Goal: Task Accomplishment & Management: Complete application form

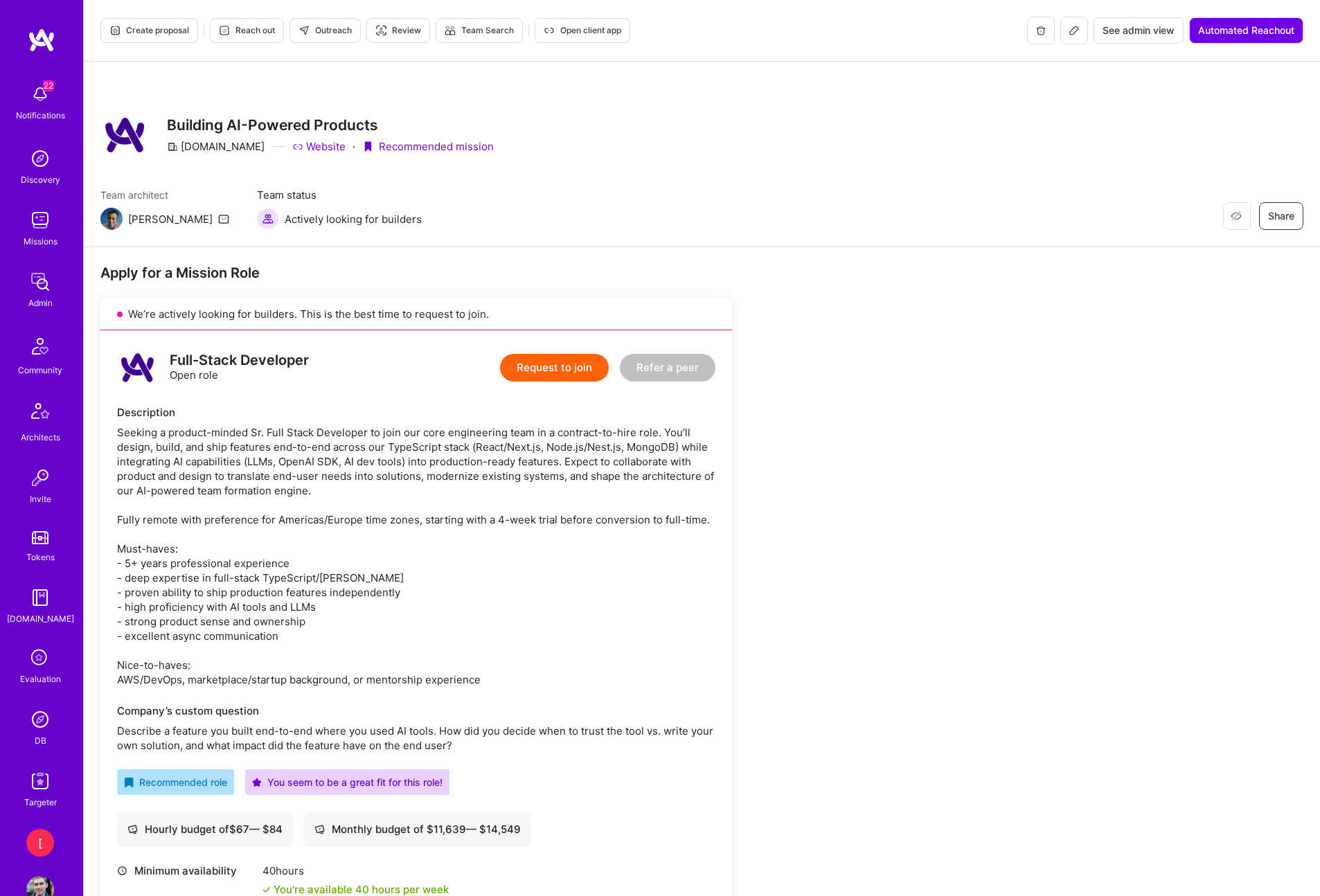
scroll to position [937, 0]
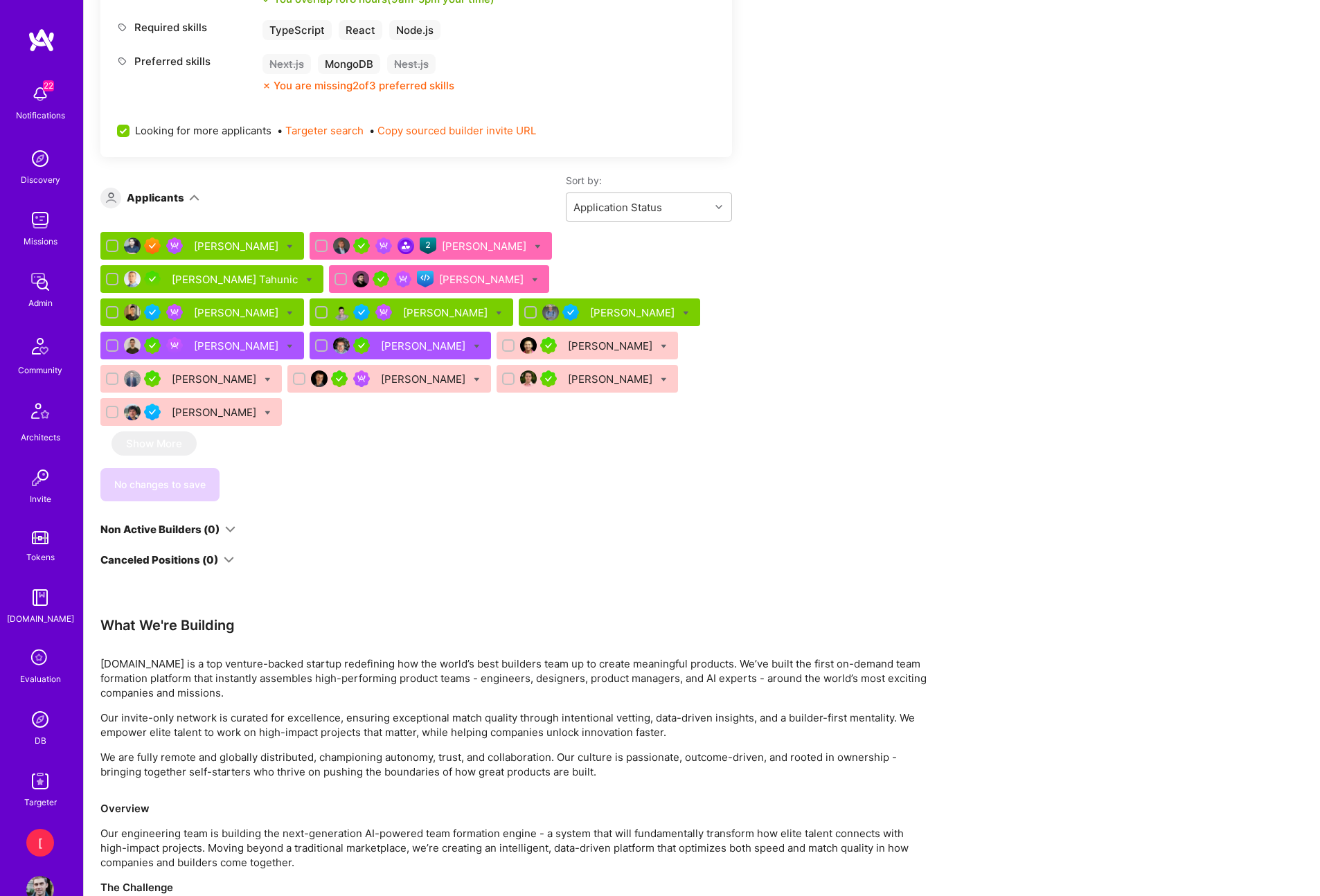
click at [468, 372] on div "[PERSON_NAME]" at bounding box center [424, 379] width 87 height 15
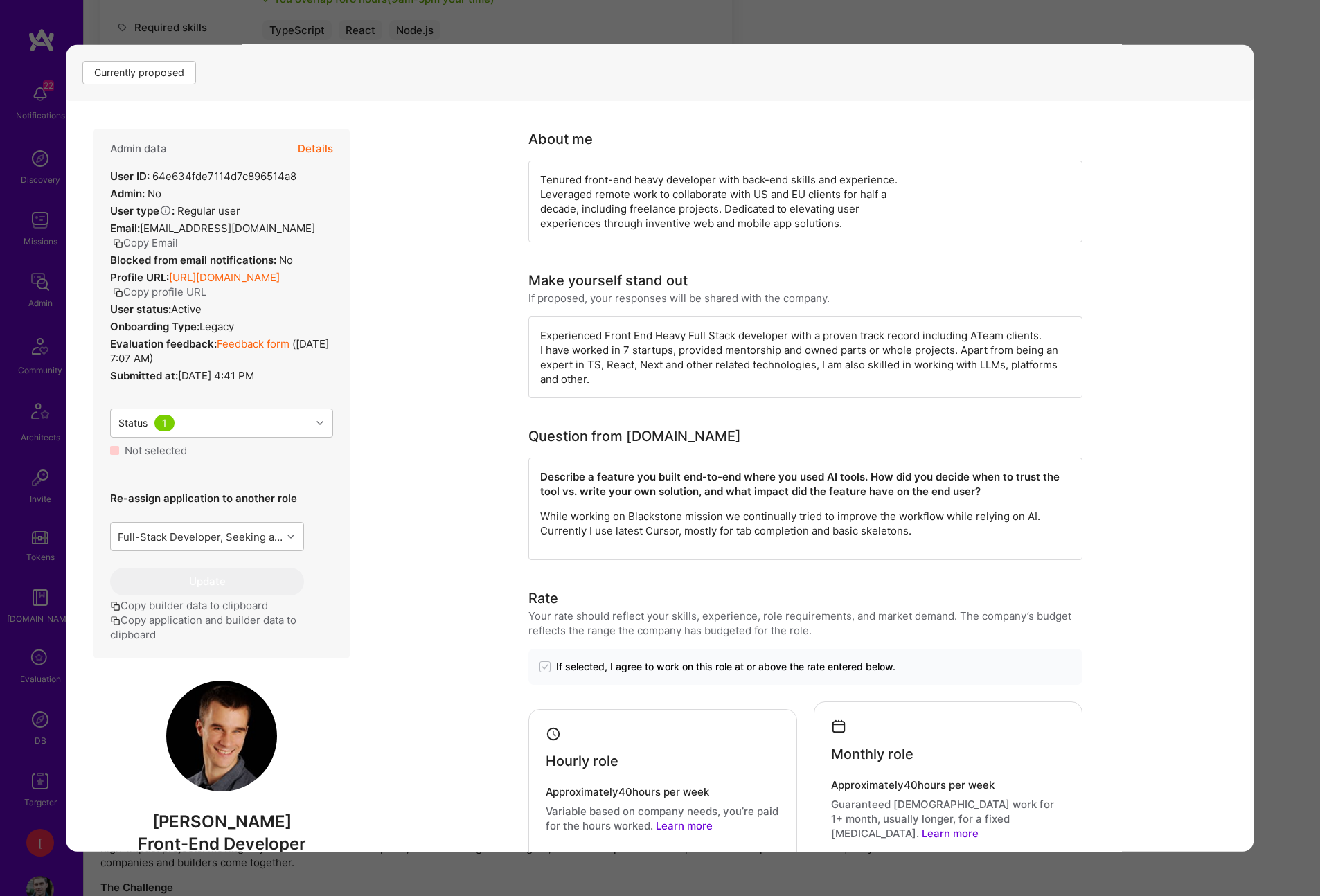
scroll to position [224, 0]
click at [1238, 18] on div "Application 12 of 14 Builder Missing Requirements Required Location See locatio…" at bounding box center [660, 448] width 1320 height 896
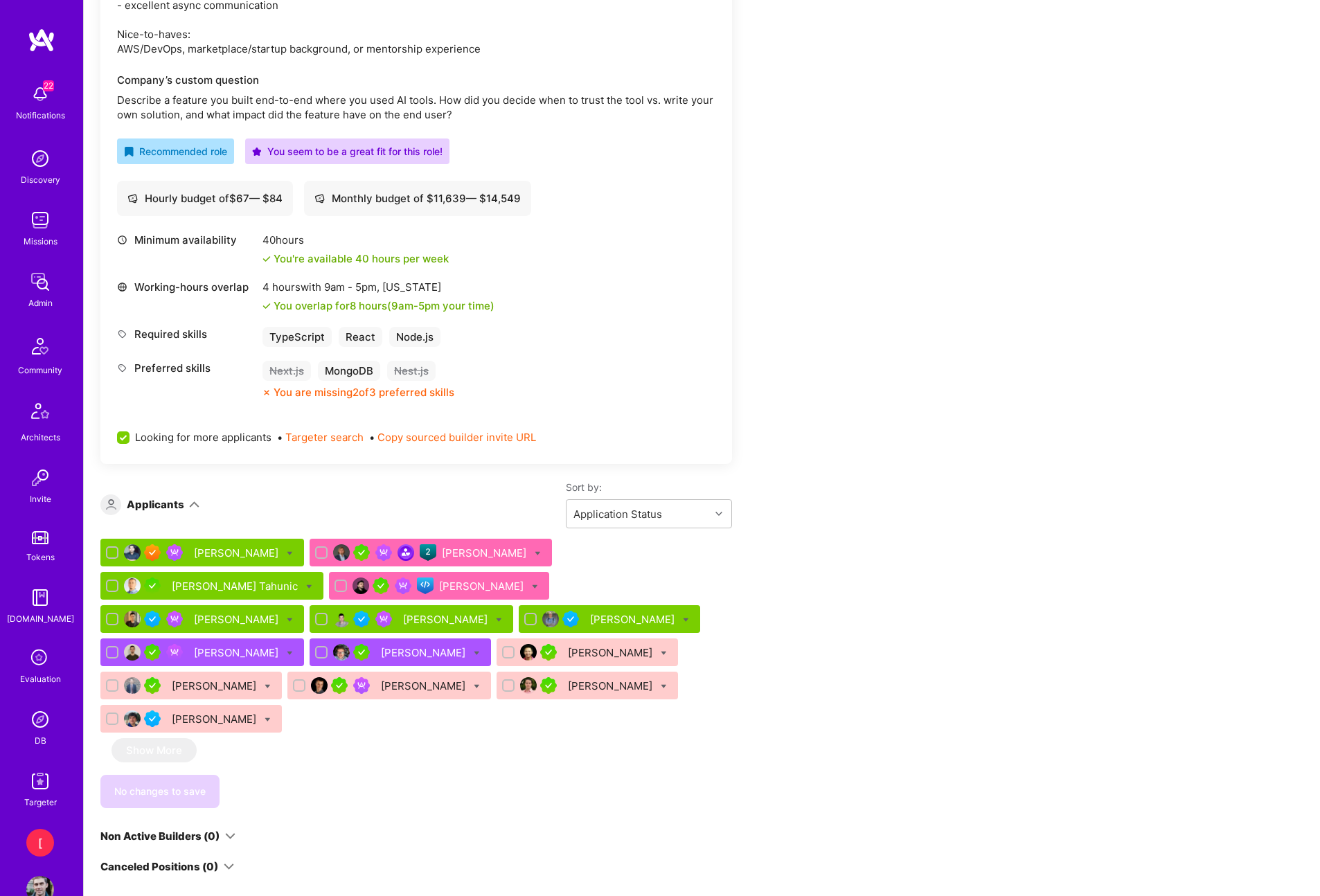
scroll to position [624, 0]
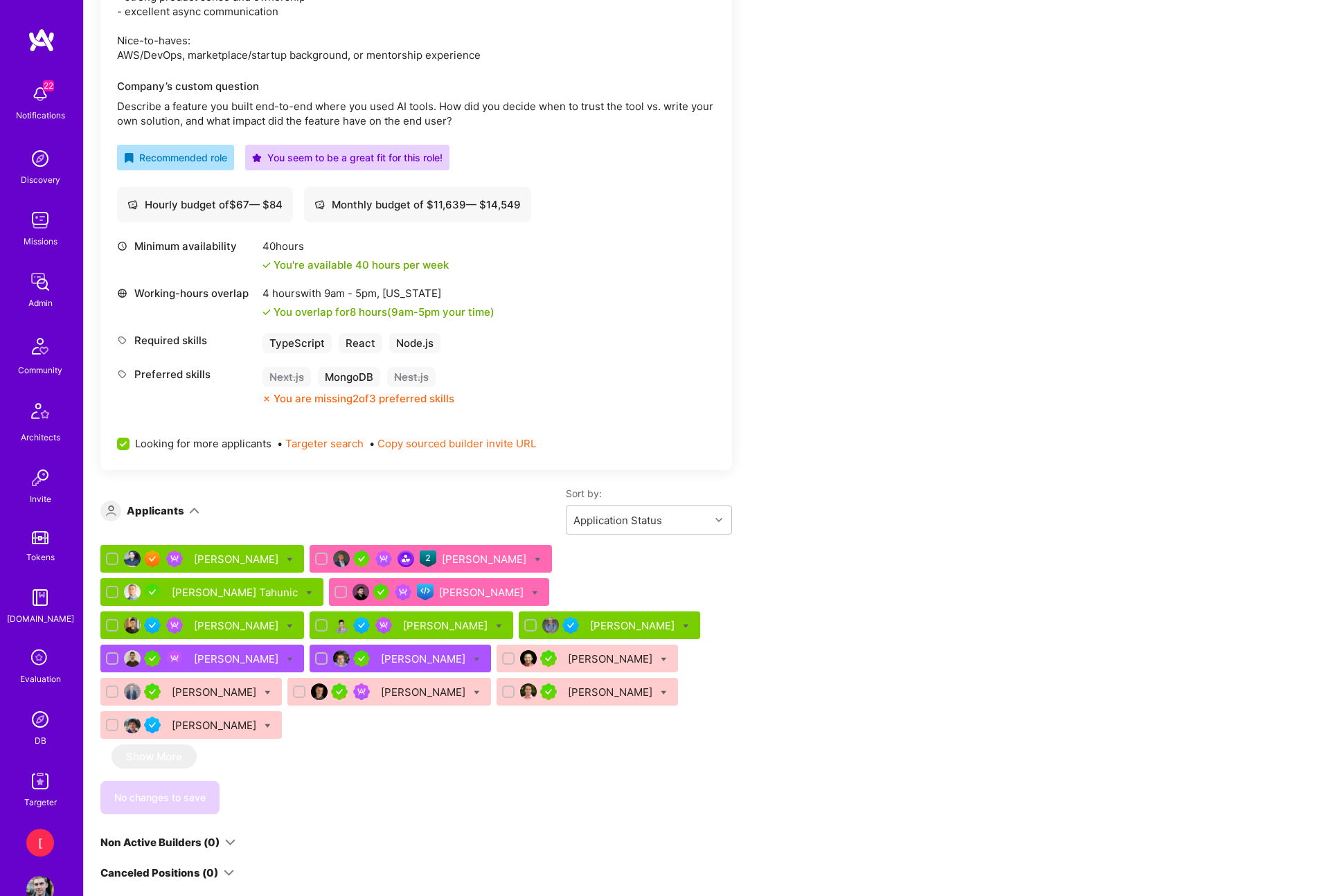
click at [480, 690] on icon at bounding box center [477, 693] width 6 height 6
checkbox input "true"
click at [905, 648] on div "Apply for a Mission Role We’re actively looking for builders. This is the best …" at bounding box center [516, 530] width 831 height 1780
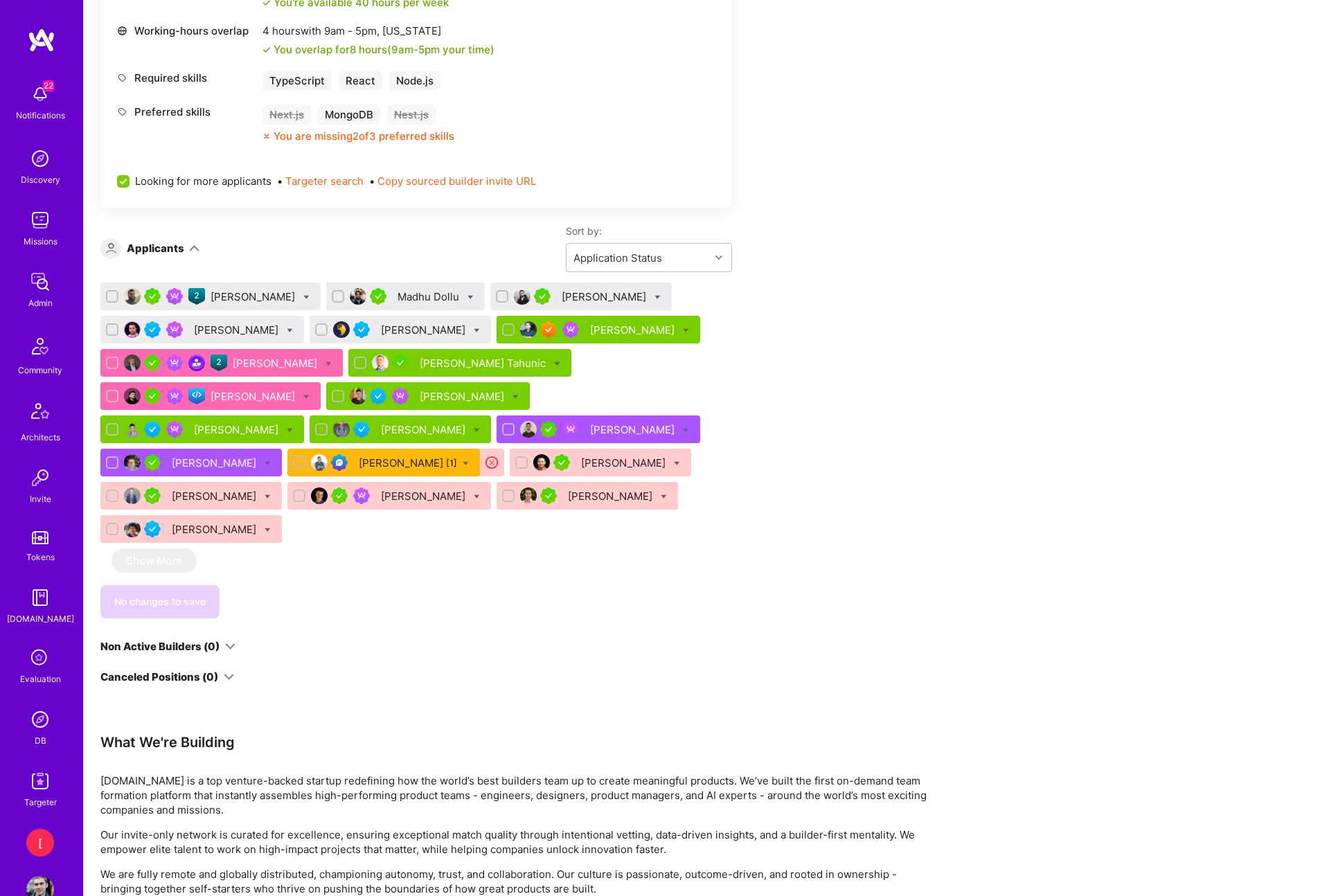
scroll to position [894, 0]
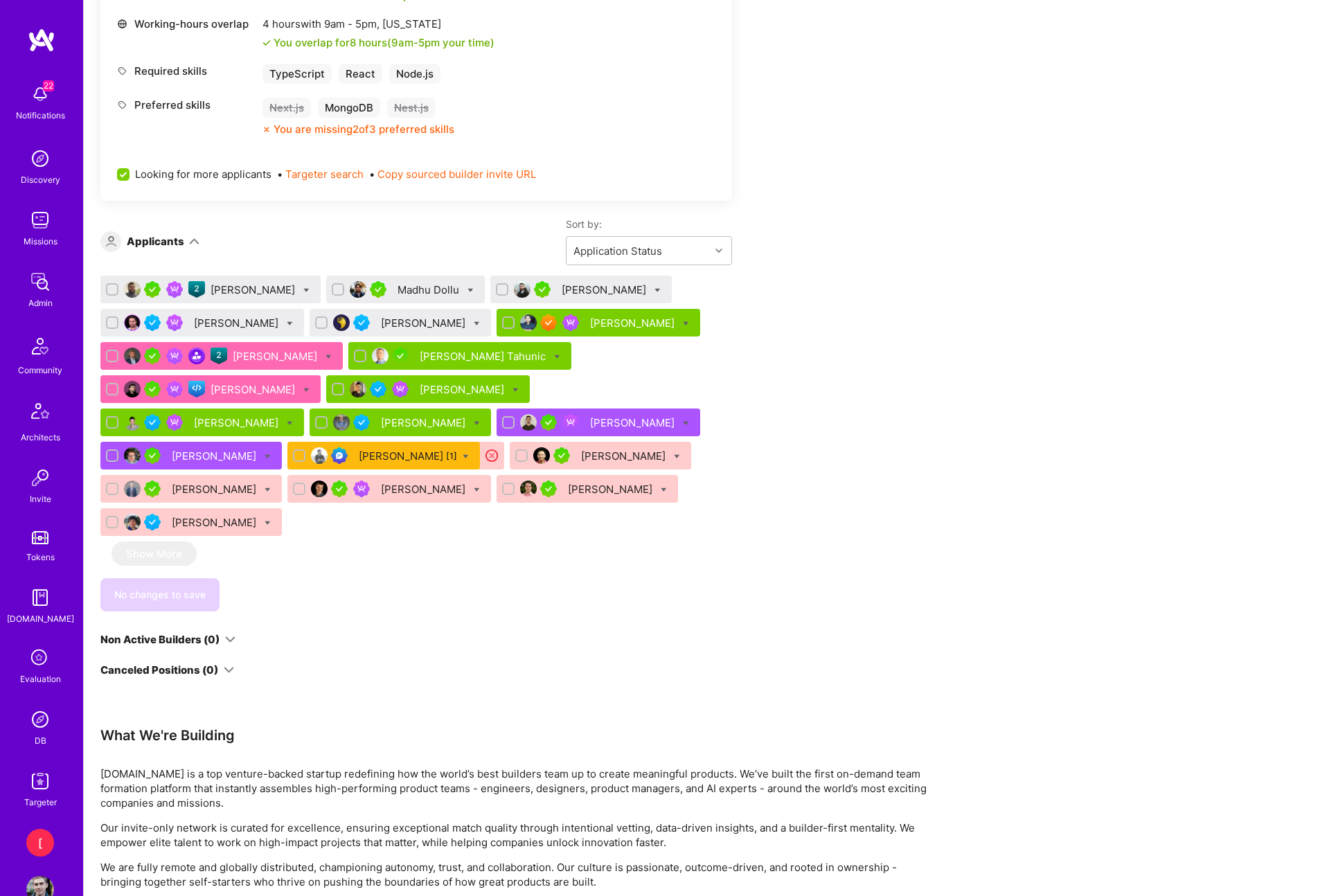
click at [985, 336] on div "Apply for a Mission Role We’re actively looking for builders. This is the best …" at bounding box center [702, 307] width 1236 height 1907
click at [480, 487] on icon at bounding box center [477, 490] width 6 height 6
click at [513, 552] on input "Missing information" at bounding box center [508, 556] width 10 height 10
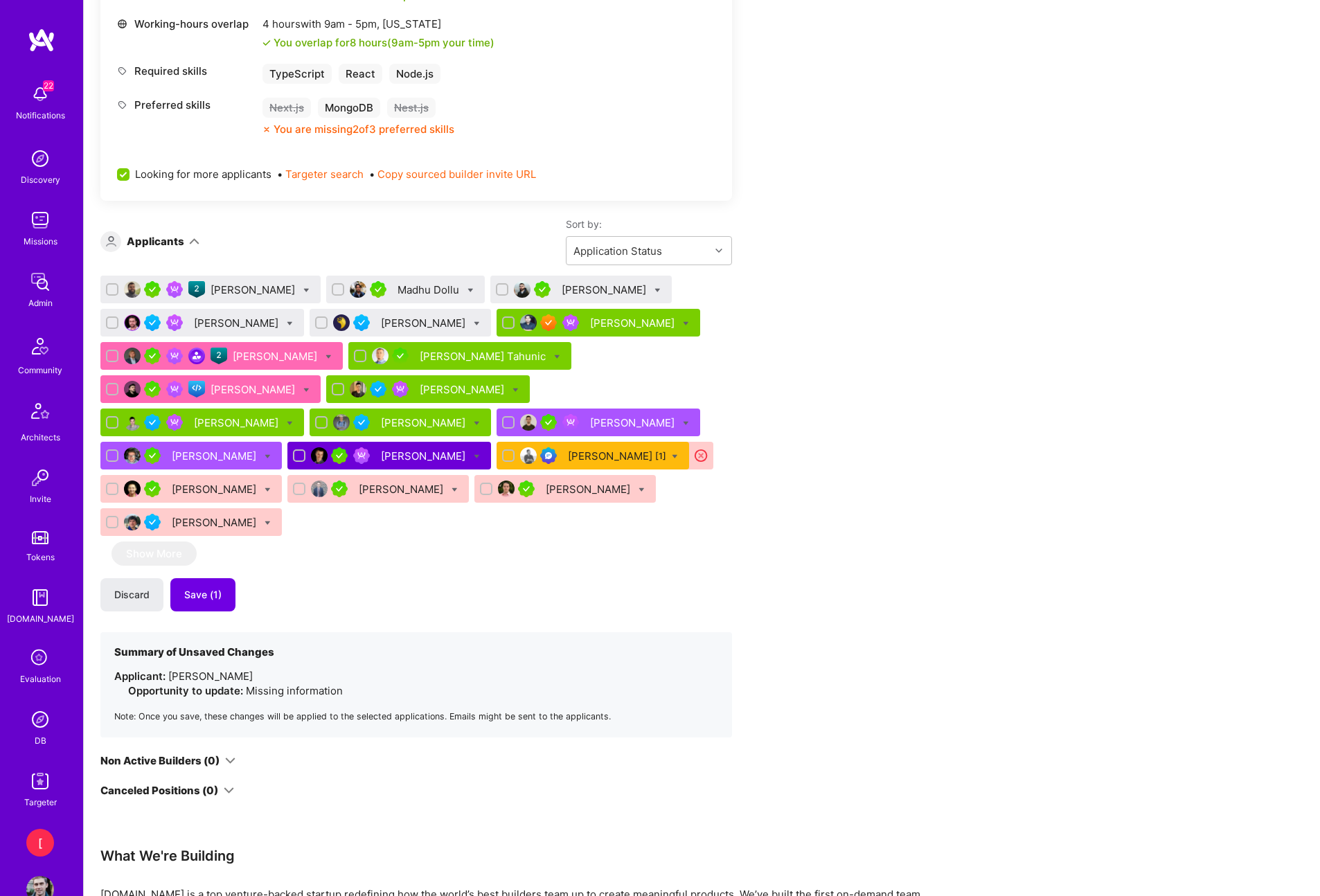
click at [855, 447] on div "Apply for a Mission Role We’re actively looking for builders. This is the best …" at bounding box center [516, 353] width 831 height 1968
click at [491, 441] on div "[PERSON_NAME]" at bounding box center [389, 455] width 203 height 28
click at [211, 588] on span "Save (1)" at bounding box center [203, 594] width 37 height 14
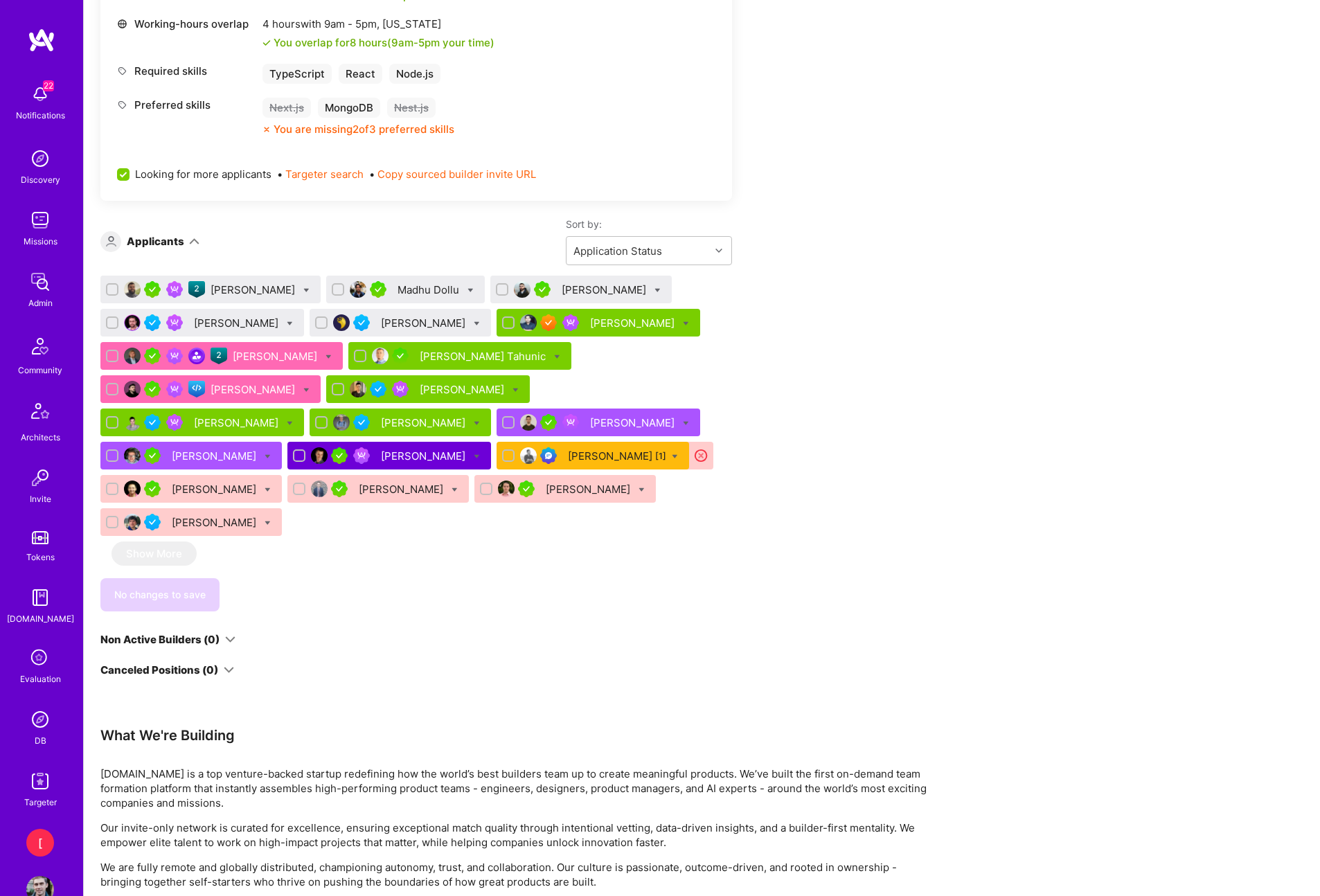
click at [480, 453] on icon at bounding box center [477, 456] width 6 height 6
checkbox input "true"
click at [890, 443] on div "Apply for a Mission Role We’re actively looking for builders. This is the best …" at bounding box center [516, 293] width 831 height 1847
click at [513, 388] on icon at bounding box center [516, 390] width 6 height 6
checkbox input "true"
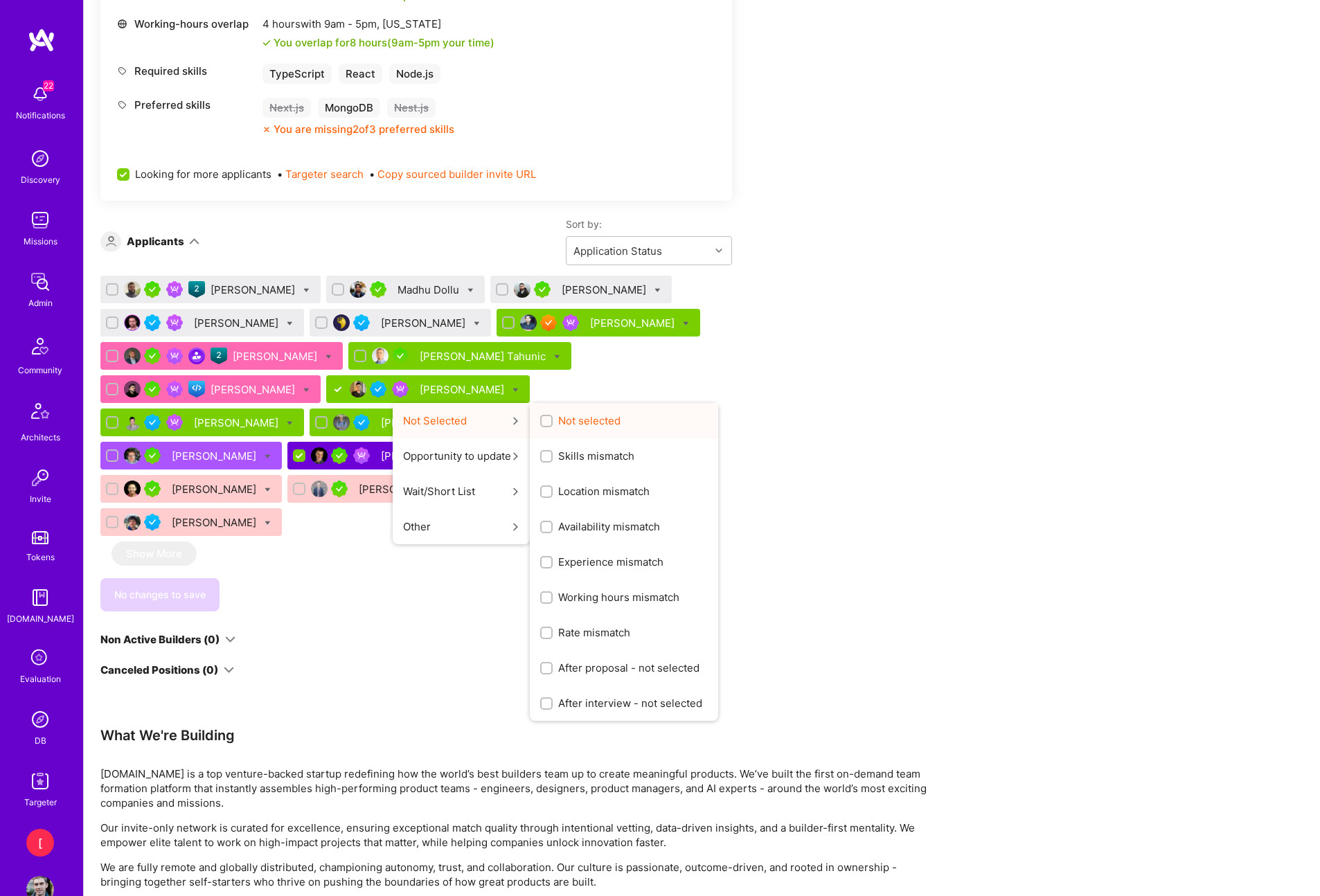
click at [558, 421] on span "Not selected" at bounding box center [589, 421] width 62 height 15
click at [543, 421] on input "Not selected" at bounding box center [547, 421] width 10 height 10
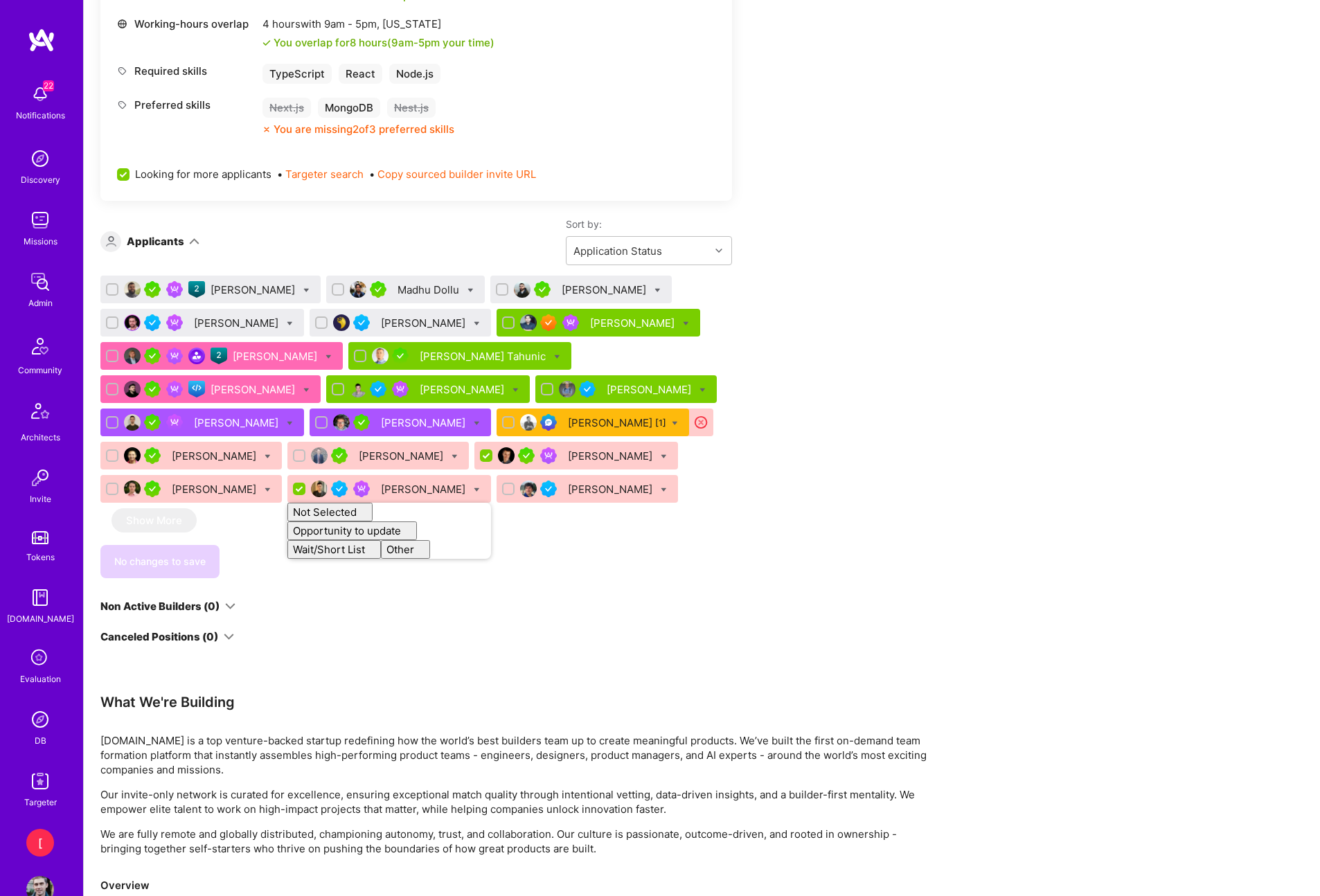
checkbox input "false"
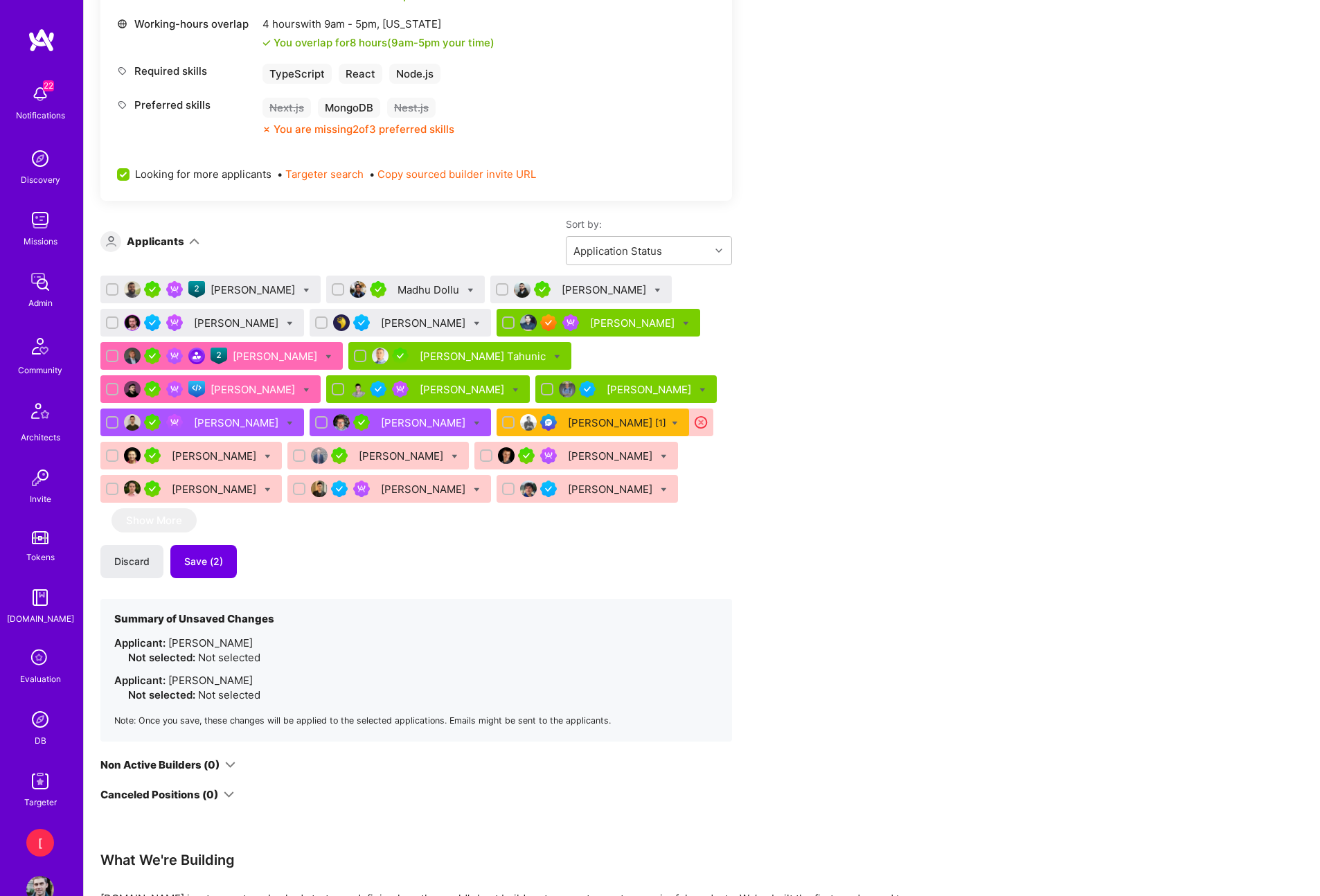
click at [666, 579] on div "We’re actively looking for builders. This is the best time to request to join. …" at bounding box center [416, 103] width 632 height 1397
click at [682, 319] on div at bounding box center [685, 323] width 6 height 15
checkbox input "true"
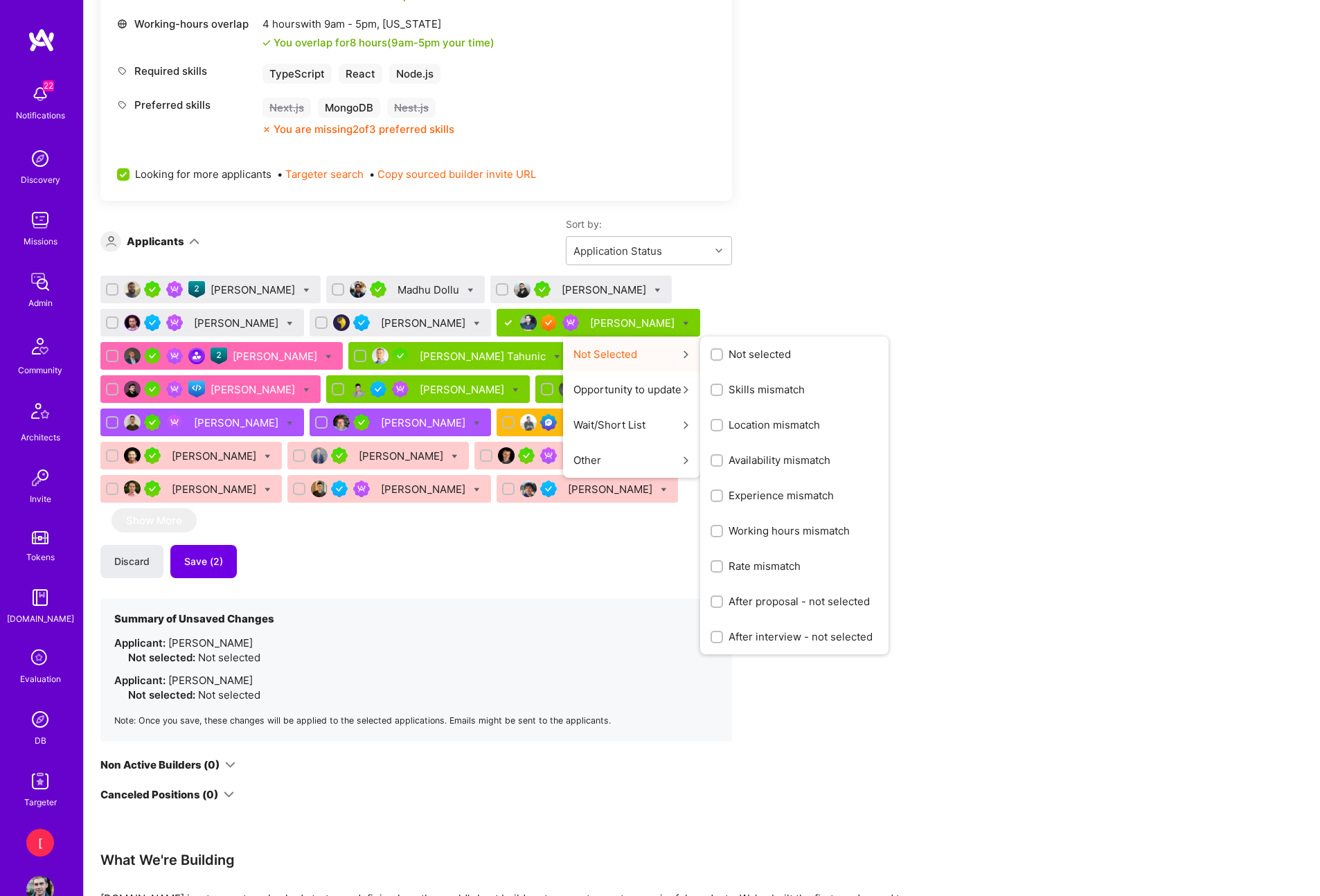
drag, startPoint x: 732, startPoint y: 355, endPoint x: 741, endPoint y: 353, distance: 9.2
click at [732, 355] on span "Not selected" at bounding box center [760, 354] width 62 height 15
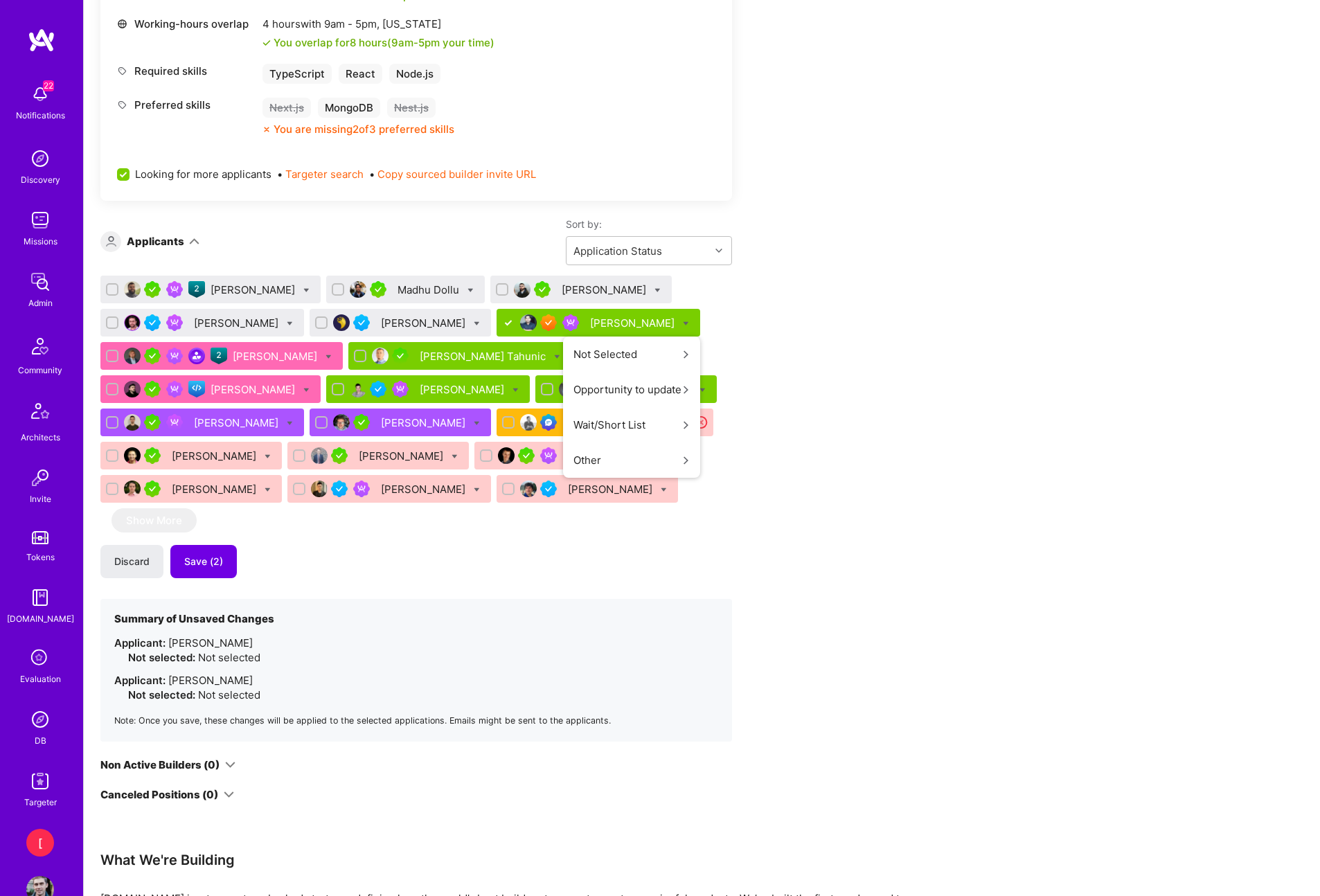
click at [0, 0] on input "Not selected" at bounding box center [0, 0] width 0 height 0
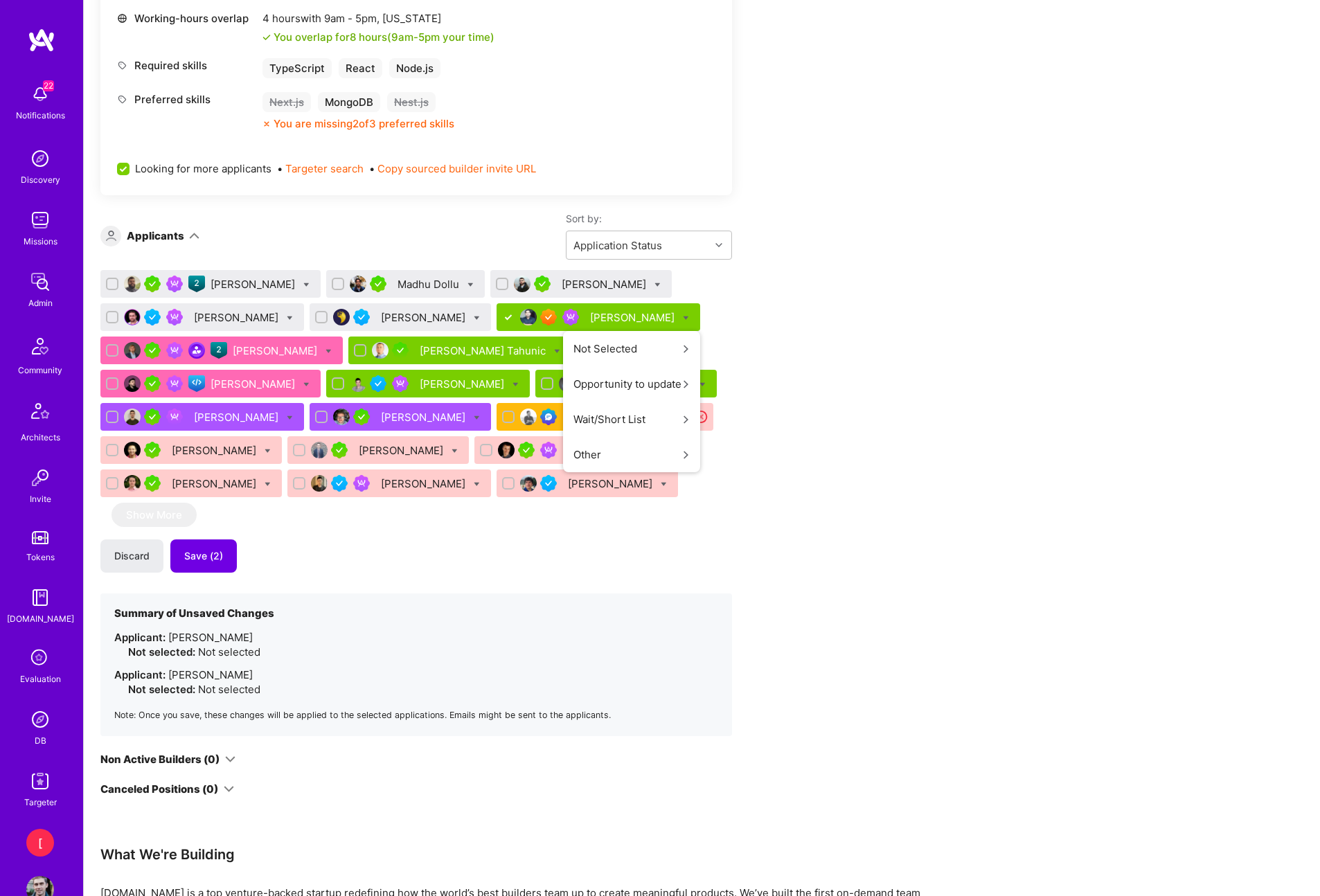
scroll to position [0, 0]
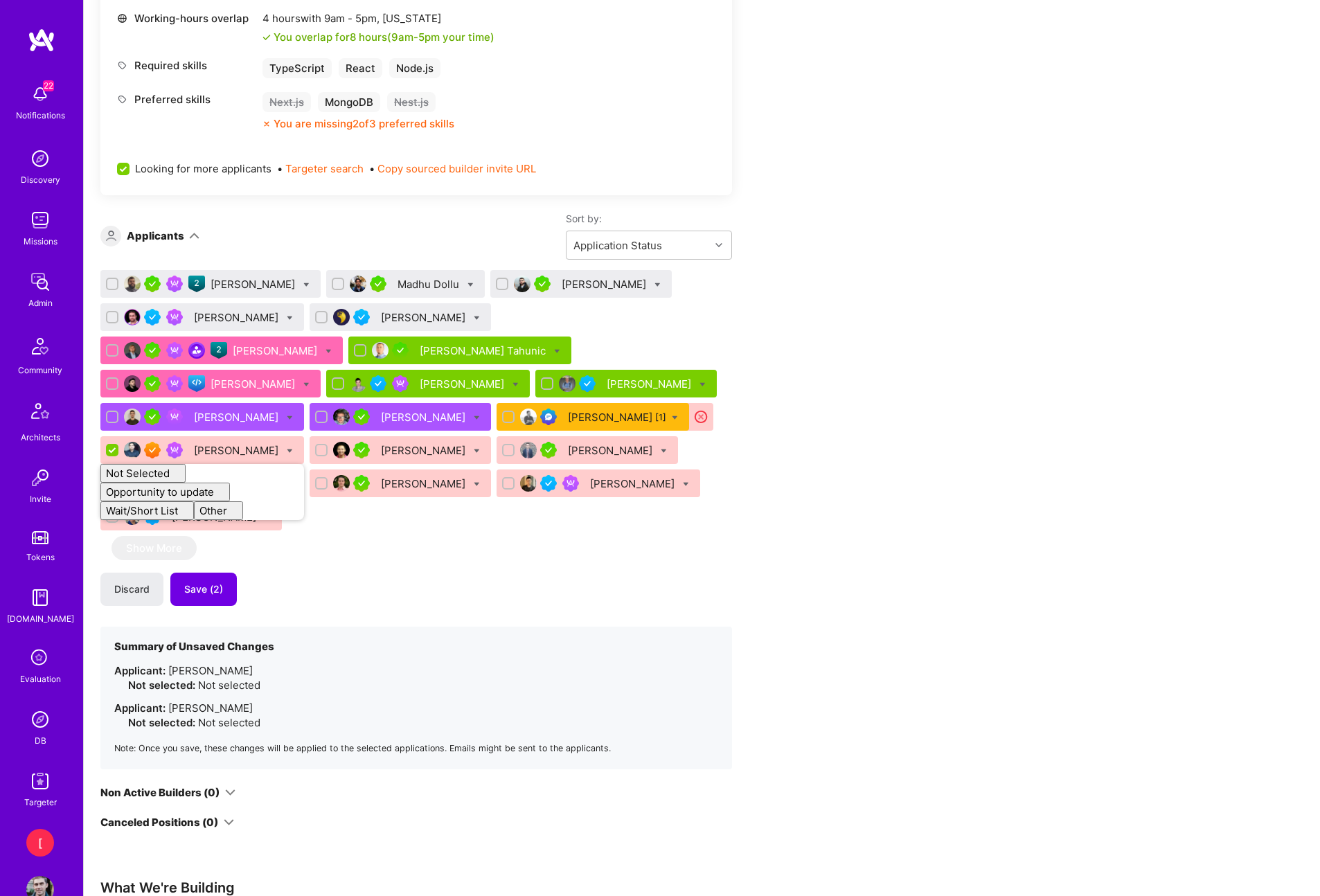
checkbox input "false"
drag, startPoint x: 860, startPoint y: 380, endPoint x: 848, endPoint y: 408, distance: 30.5
click at [860, 380] on div "Apply for a Mission Role We’re actively looking for builders. This is the best …" at bounding box center [516, 367] width 831 height 2005
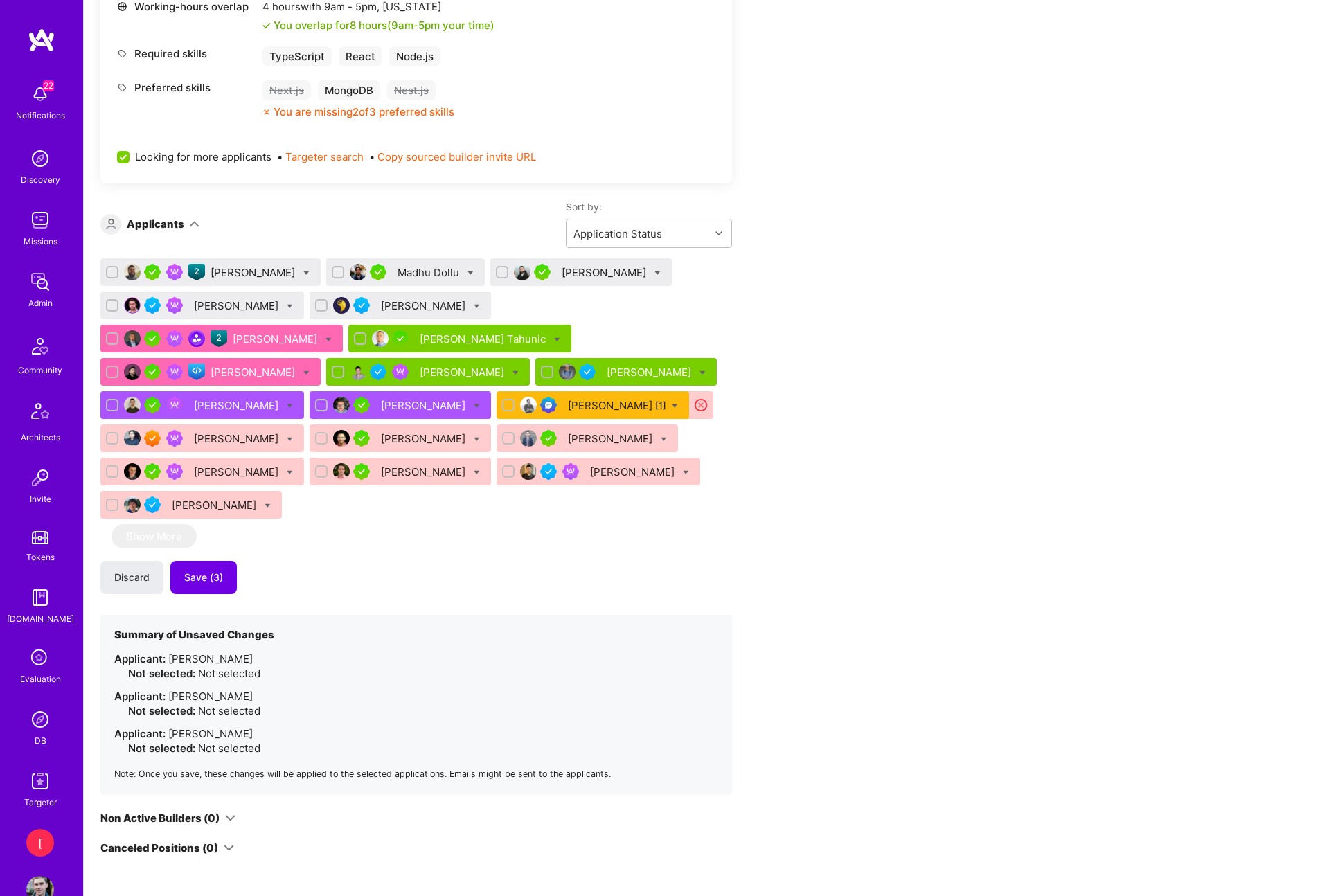
scroll to position [912, 0]
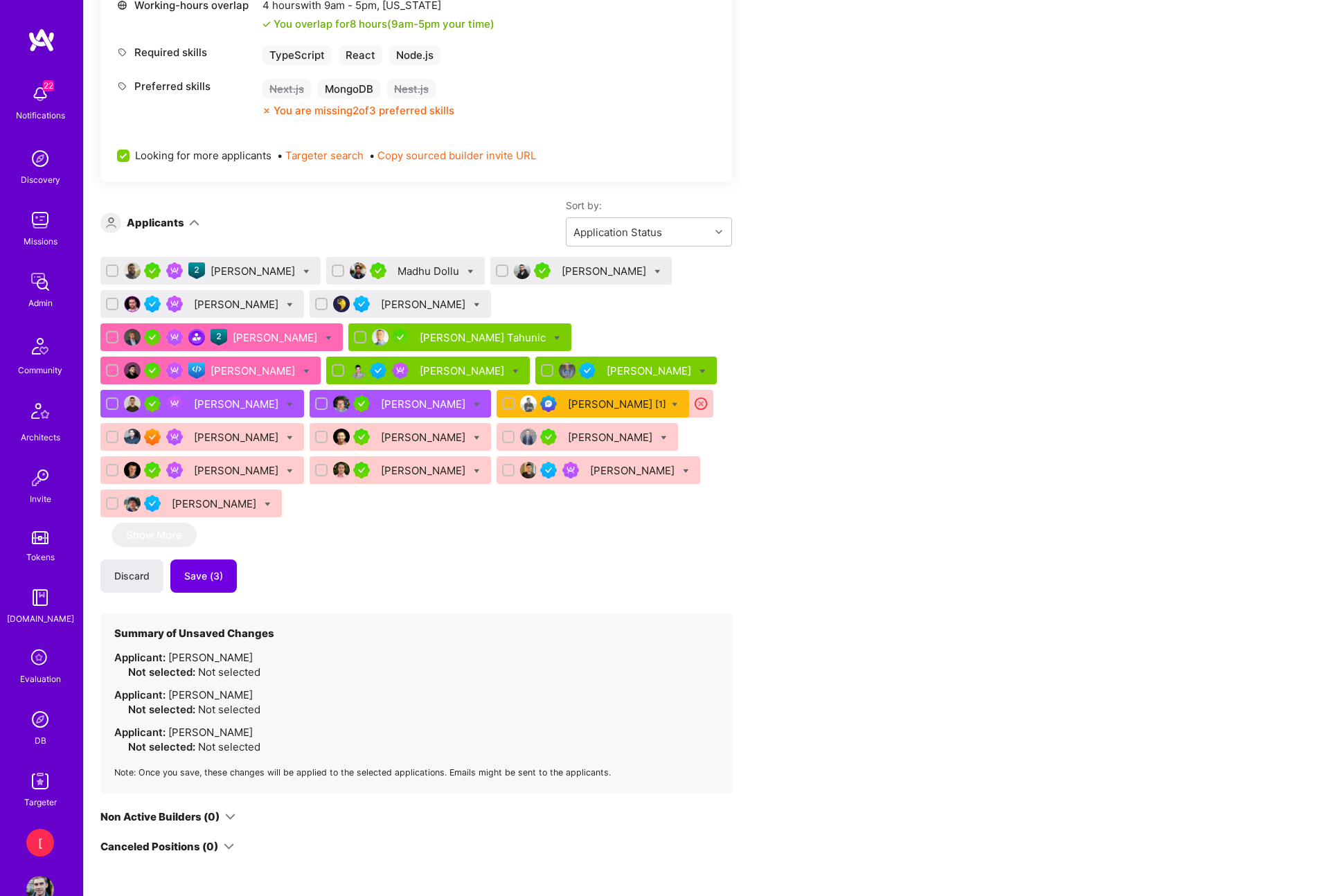
click at [756, 416] on div "Apply for a Mission Role We’re actively looking for builders. This is the best …" at bounding box center [516, 372] width 831 height 2042
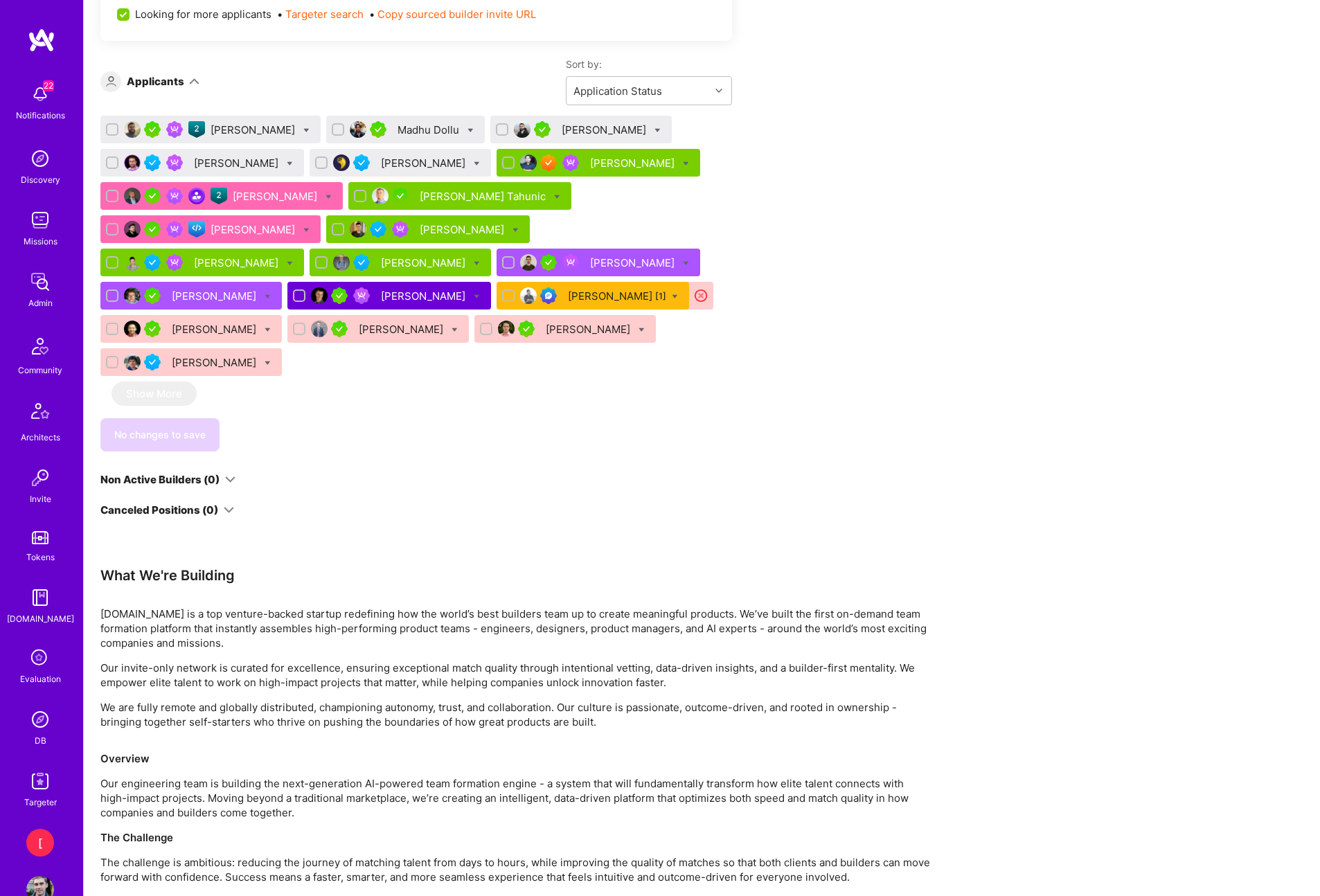
scroll to position [1031, 0]
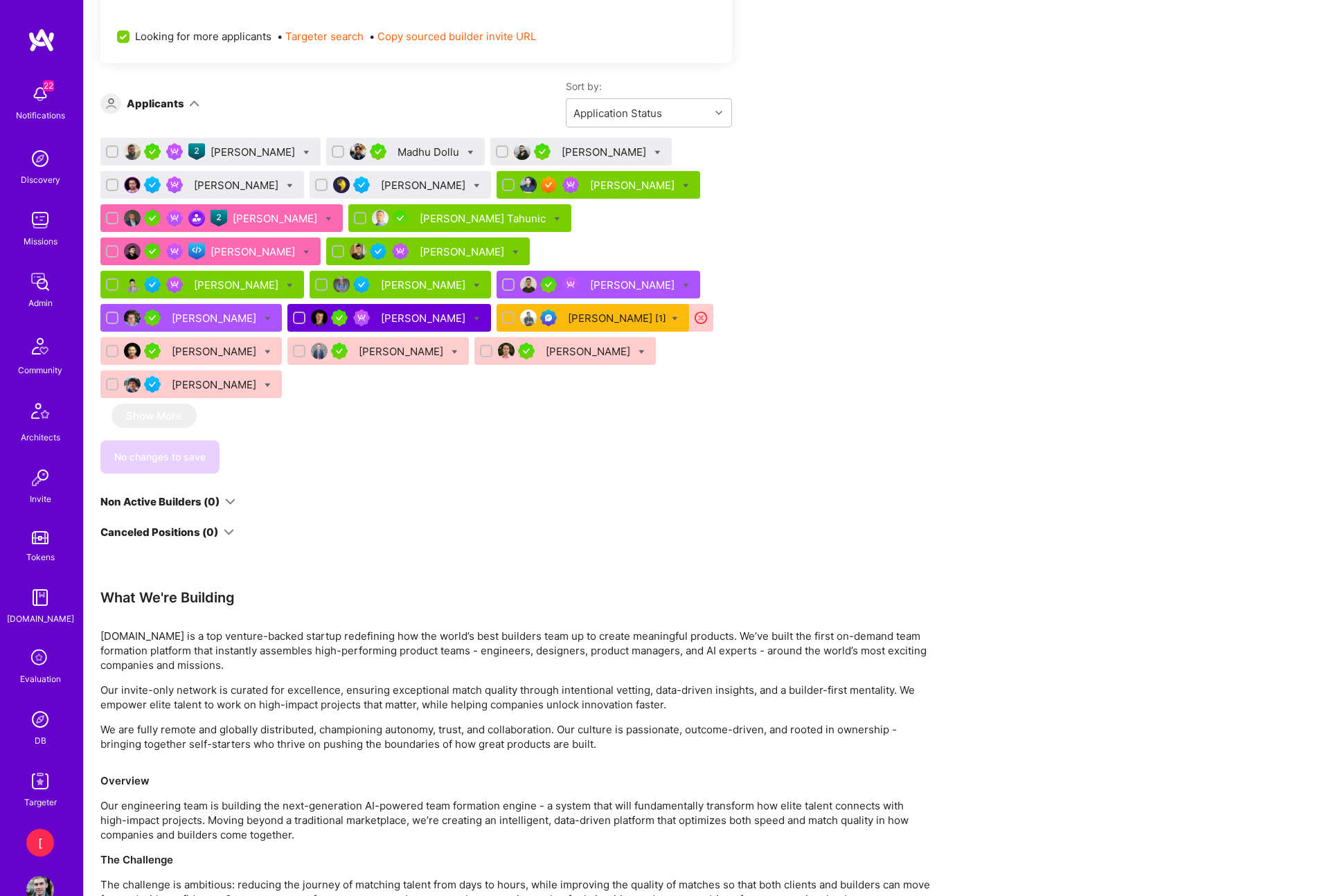
click at [513, 252] on icon at bounding box center [516, 252] width 6 height 6
checkbox input "true"
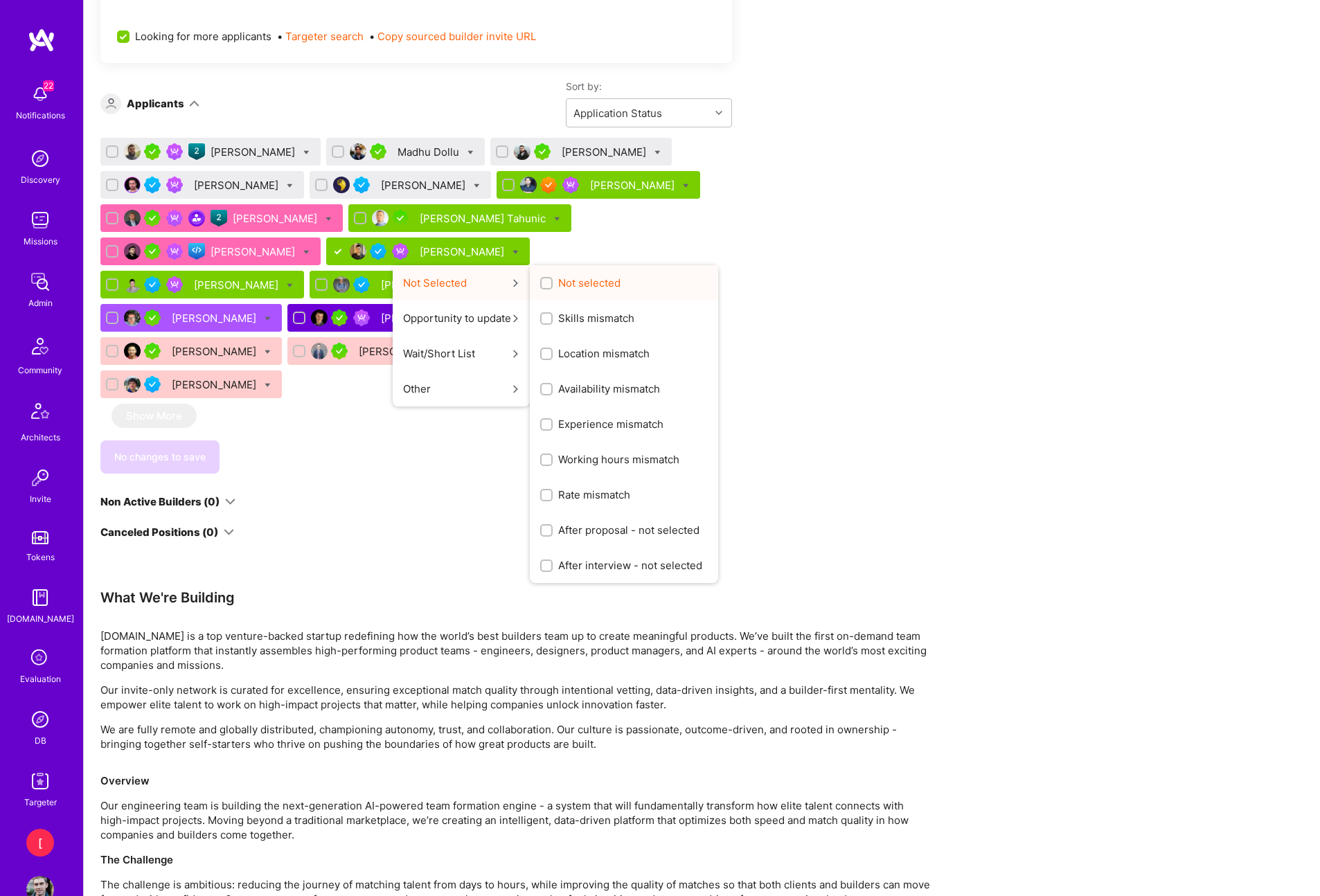
click at [558, 281] on span "Not selected" at bounding box center [589, 283] width 62 height 15
click at [543, 281] on input "Not selected" at bounding box center [547, 283] width 10 height 10
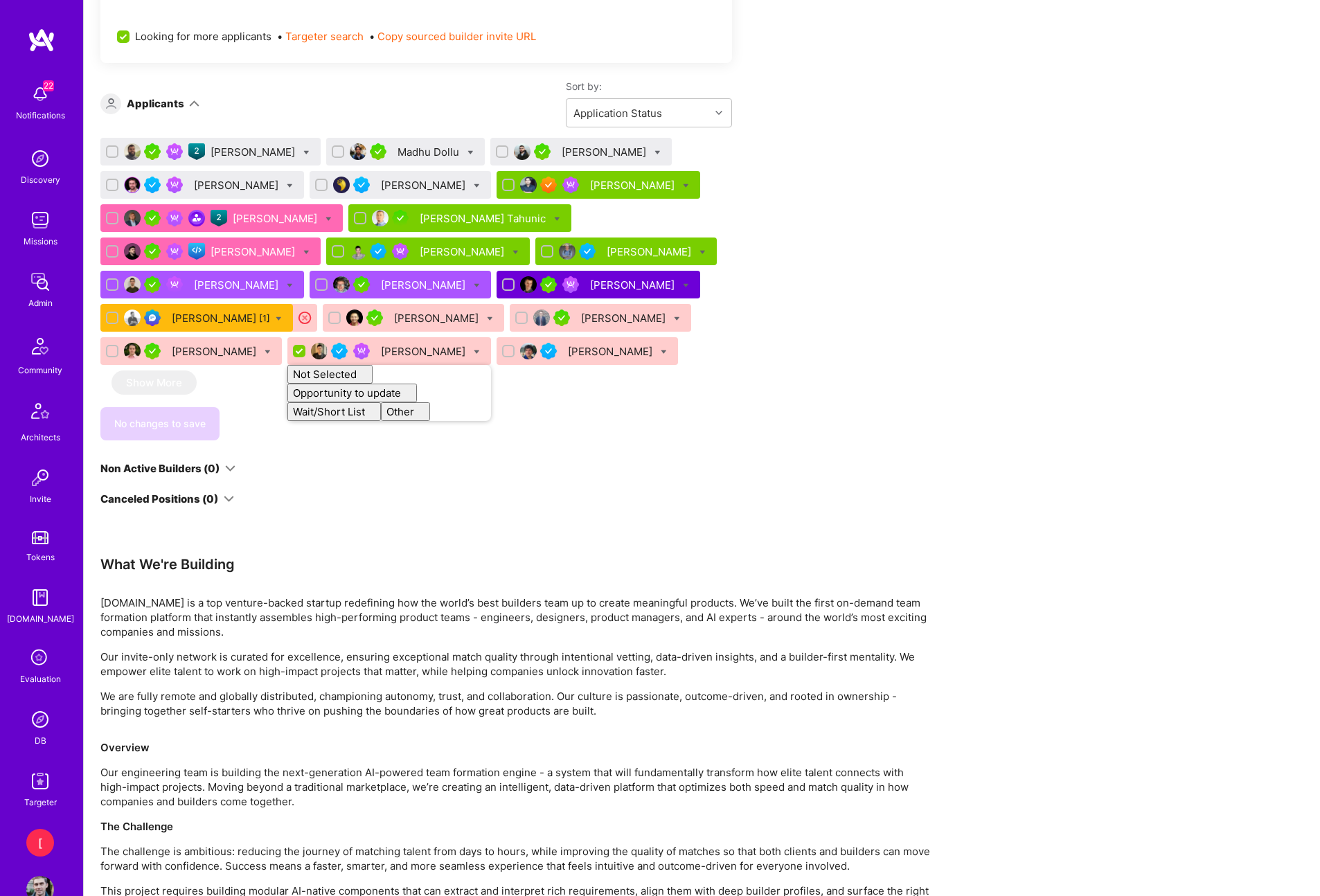
checkbox input "false"
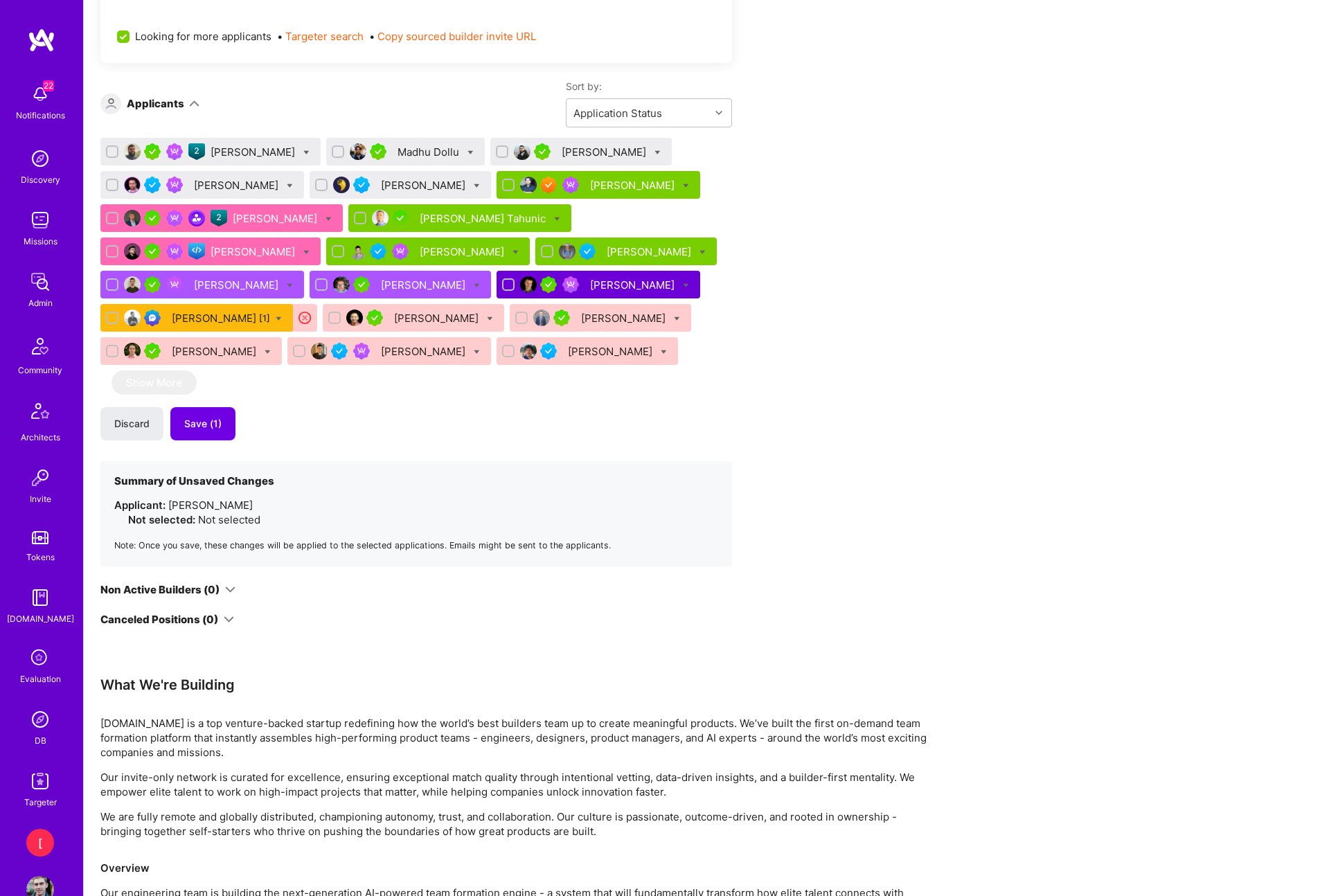
click at [852, 410] on div "Apply for a Mission Role We’re actively looking for builders. This is the best …" at bounding box center [516, 200] width 831 height 1934
click at [682, 180] on div at bounding box center [685, 185] width 6 height 15
checkbox input "true"
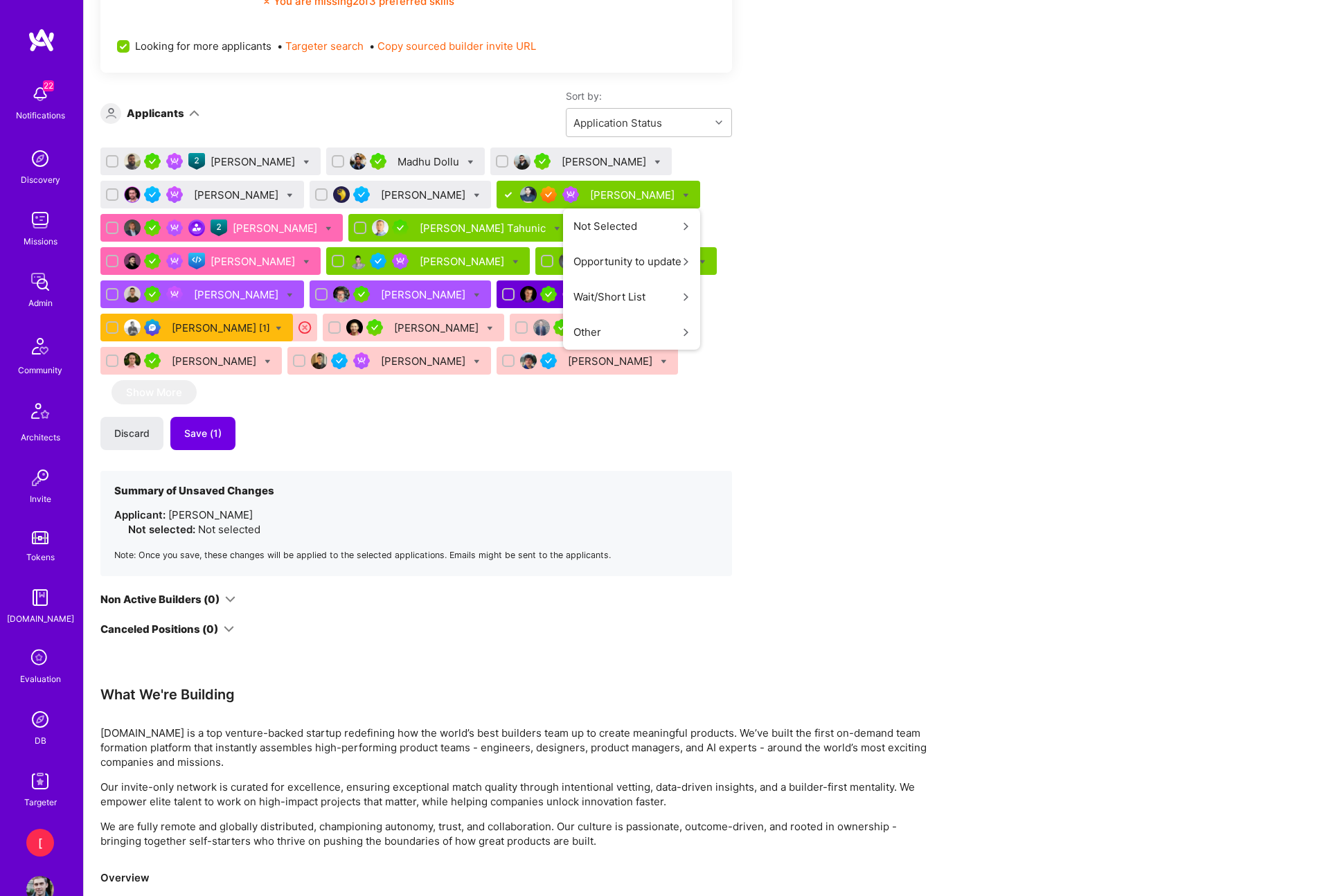
scroll to position [1020, 0]
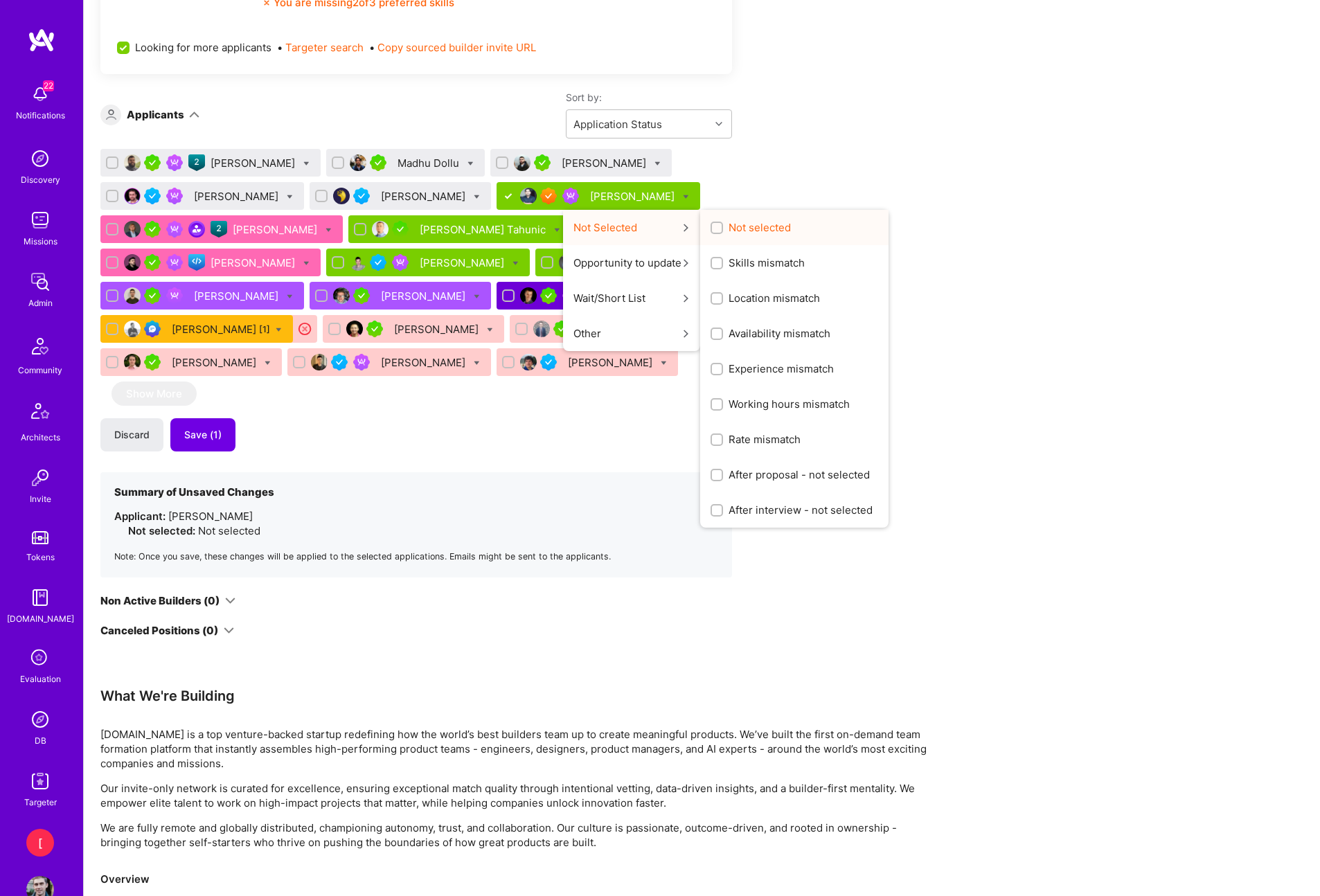
click at [729, 227] on span "Not selected" at bounding box center [760, 228] width 62 height 15
click at [723, 227] on input "Not selected" at bounding box center [718, 228] width 10 height 10
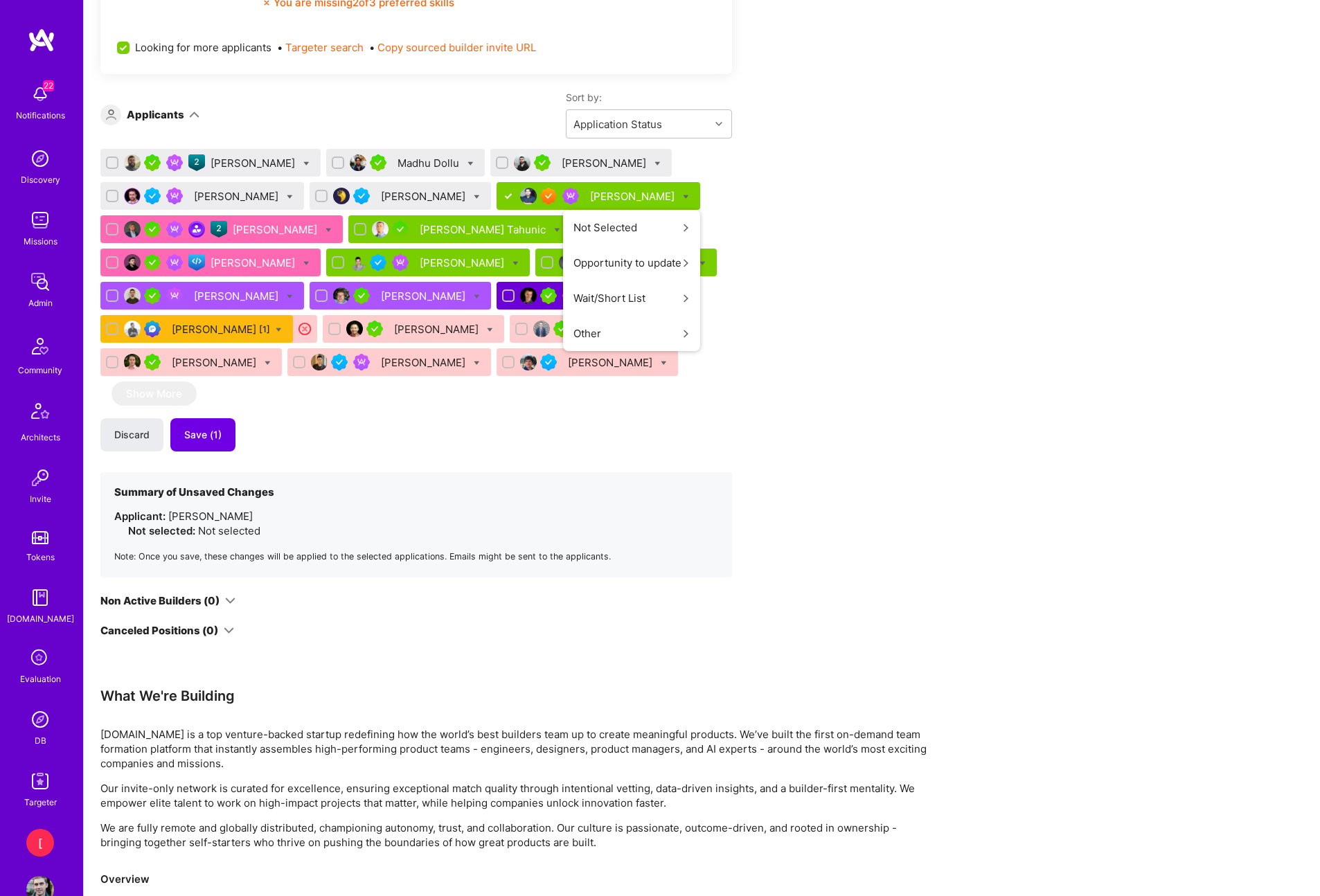
scroll to position [0, 0]
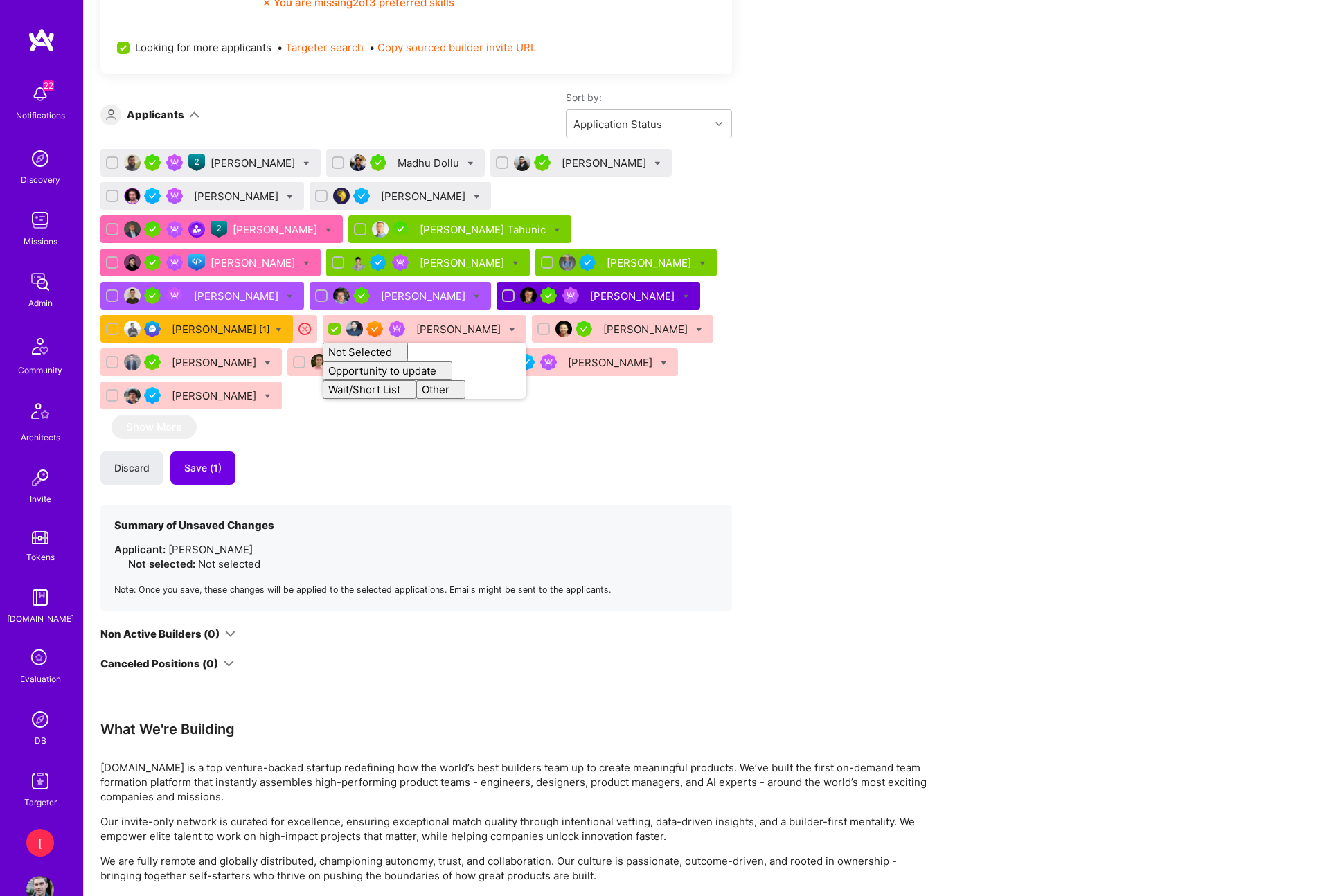
checkbox input "false"
click at [857, 286] on div "Apply for a Mission Role We’re actively looking for builders. This is the best …" at bounding box center [516, 227] width 831 height 1968
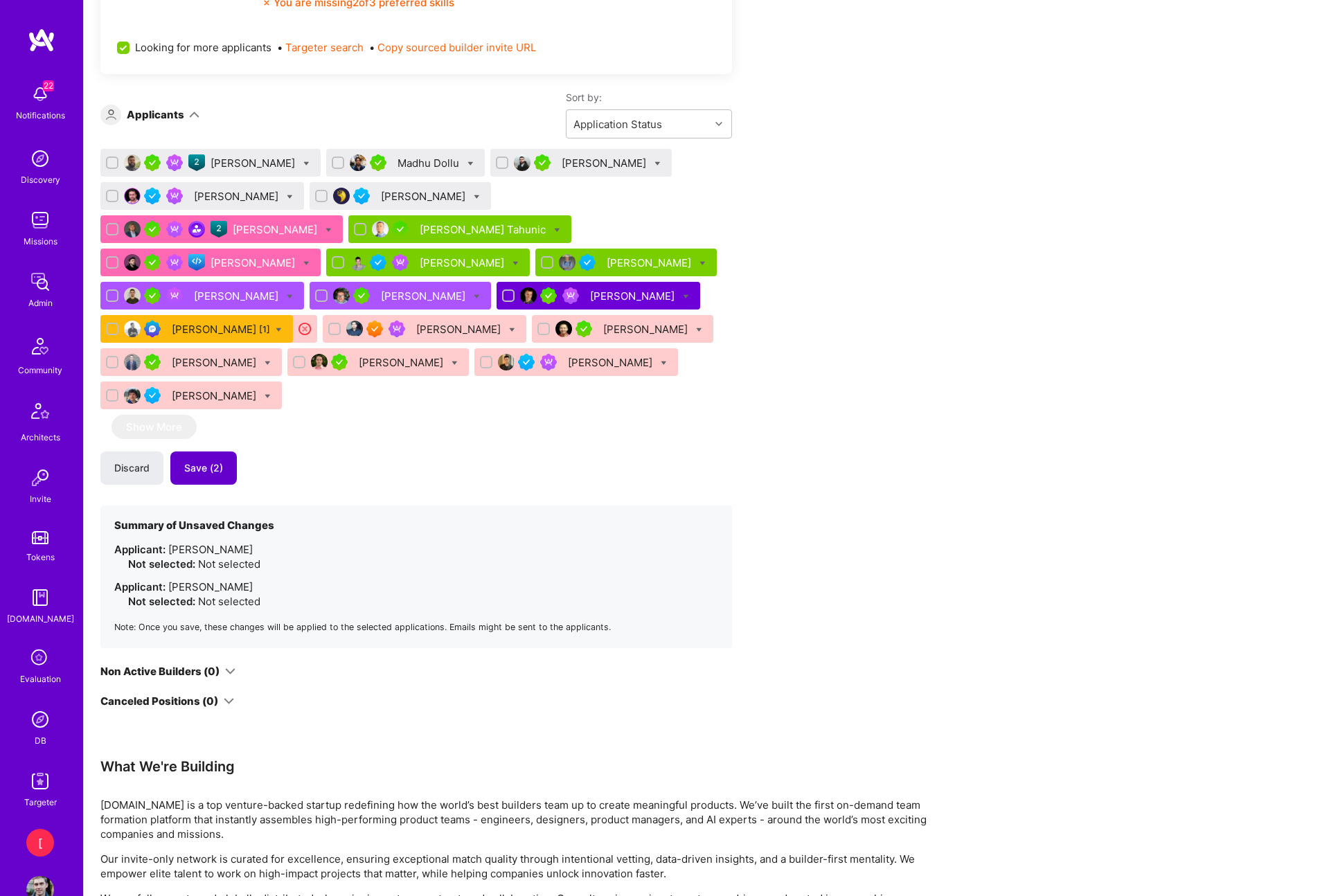
click at [209, 461] on span "Save (2)" at bounding box center [203, 468] width 39 height 14
